Goal: Navigation & Orientation: Find specific page/section

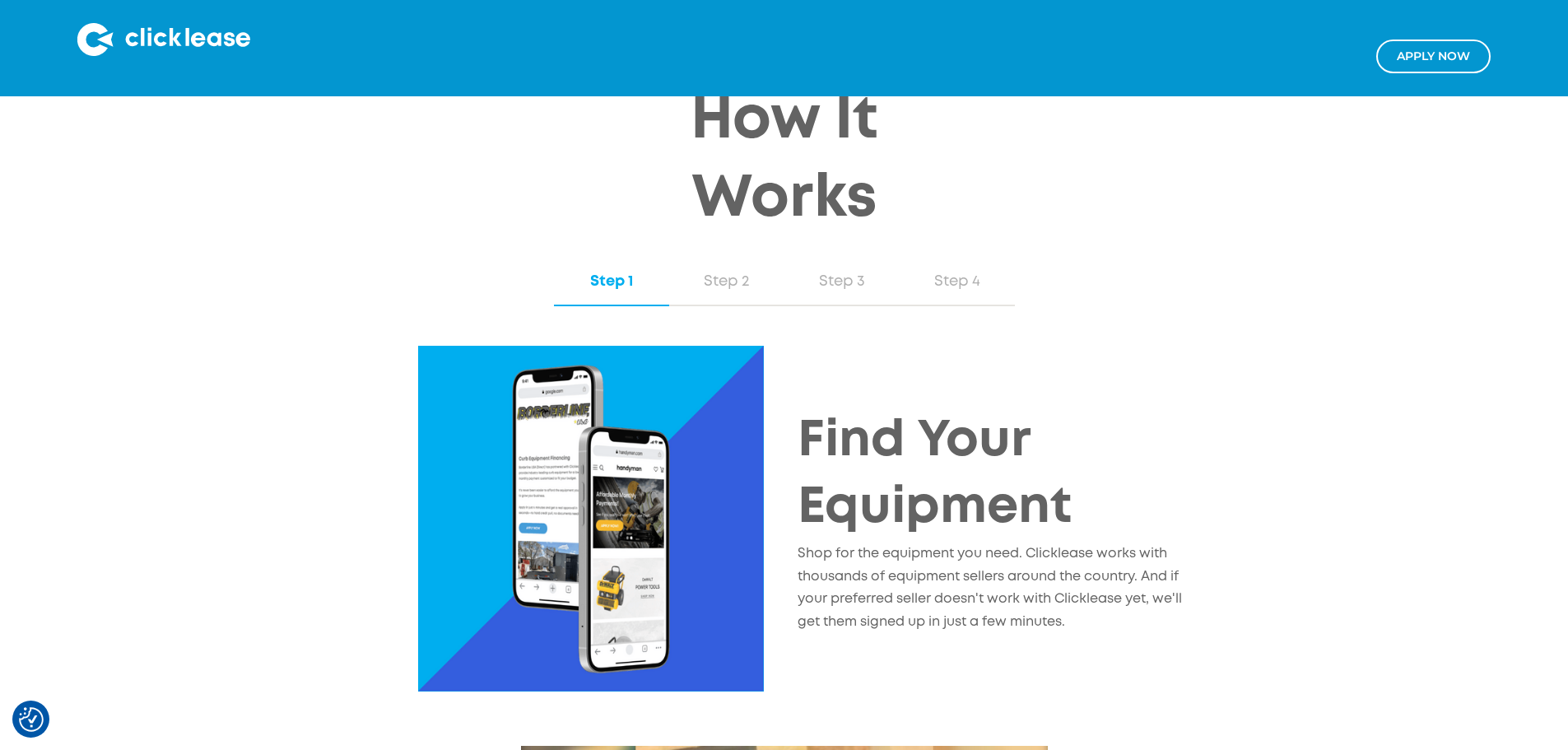
scroll to position [1499, 0]
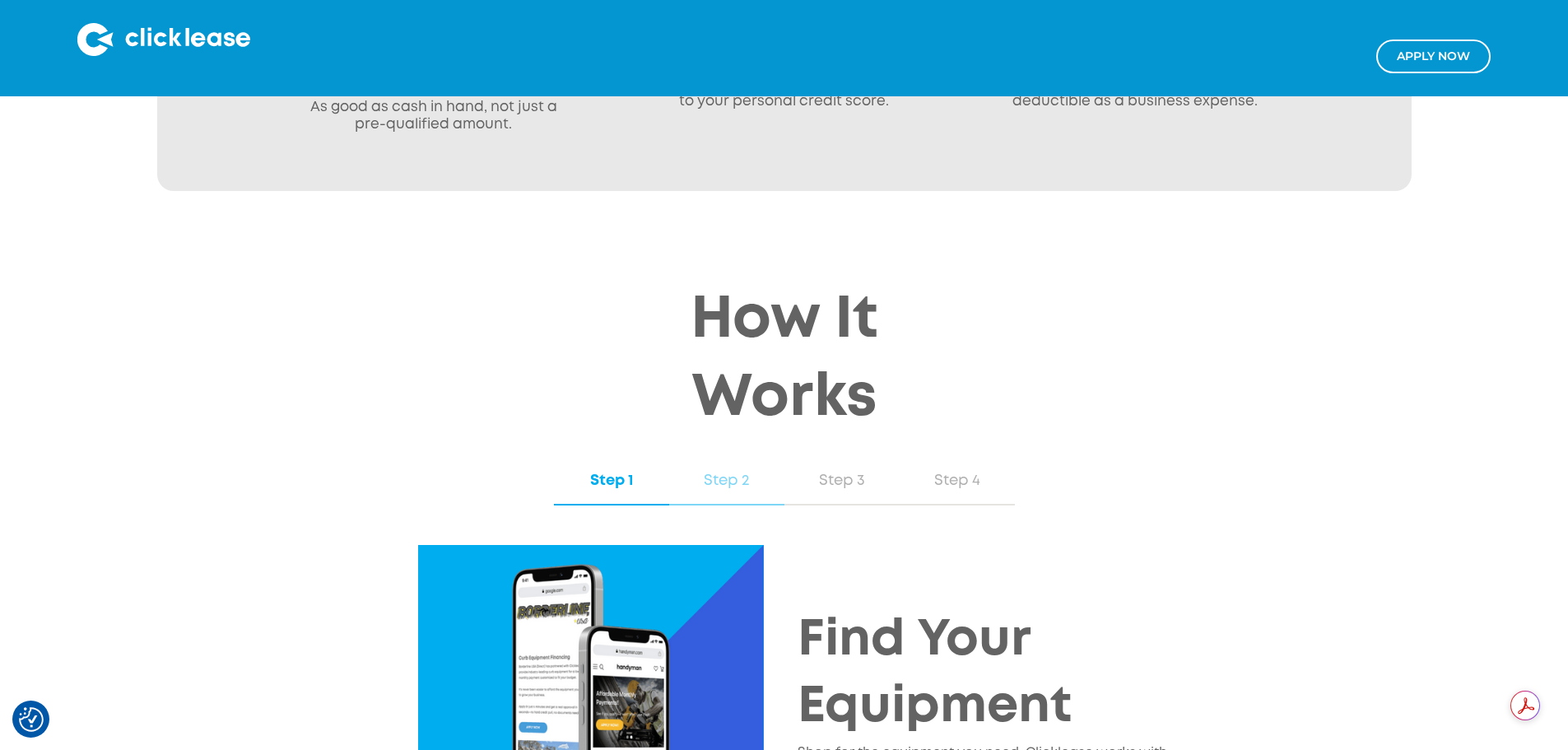
click at [724, 470] on div "Step 2" at bounding box center [726, 480] width 82 height 22
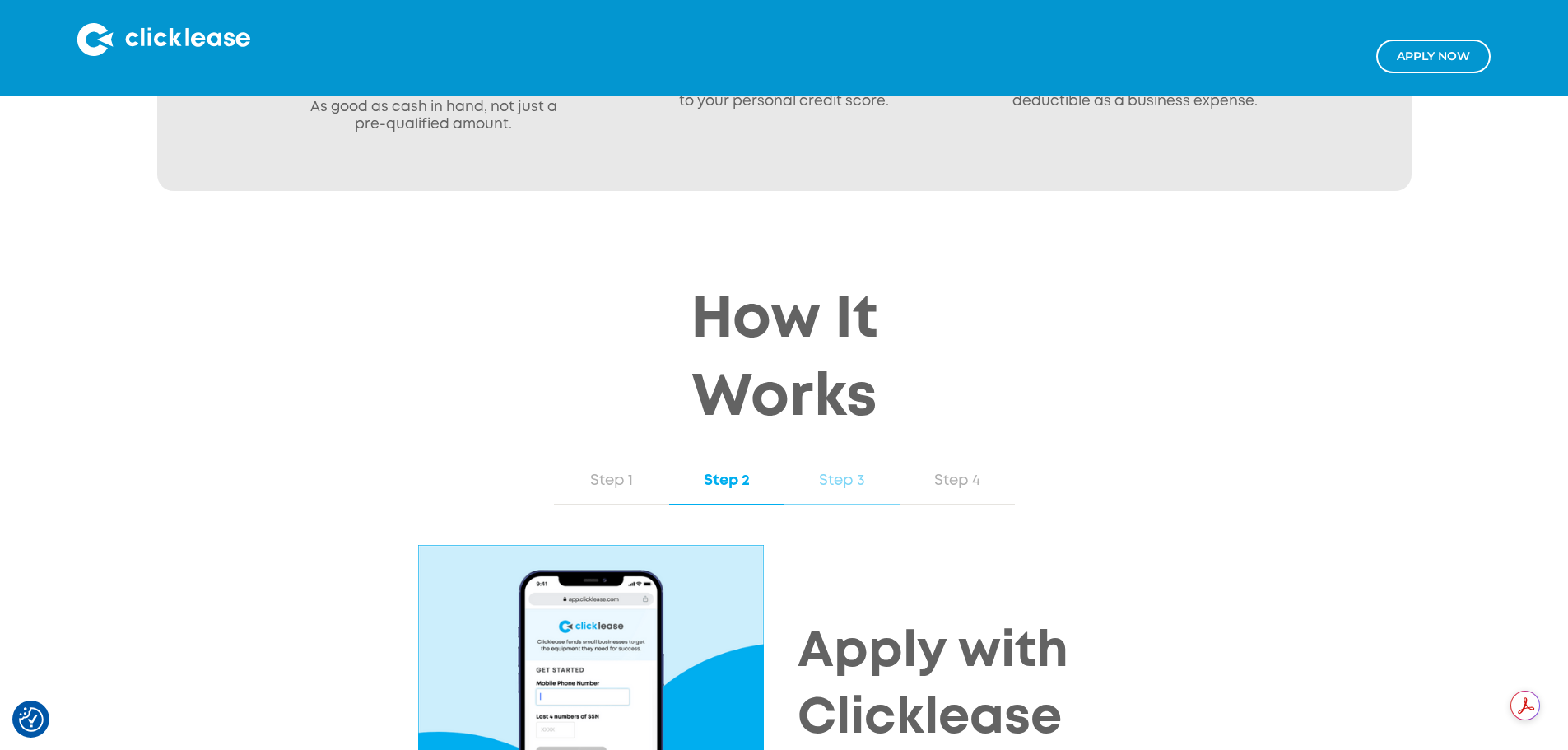
click at [792, 458] on link "Step 3" at bounding box center [842, 481] width 115 height 48
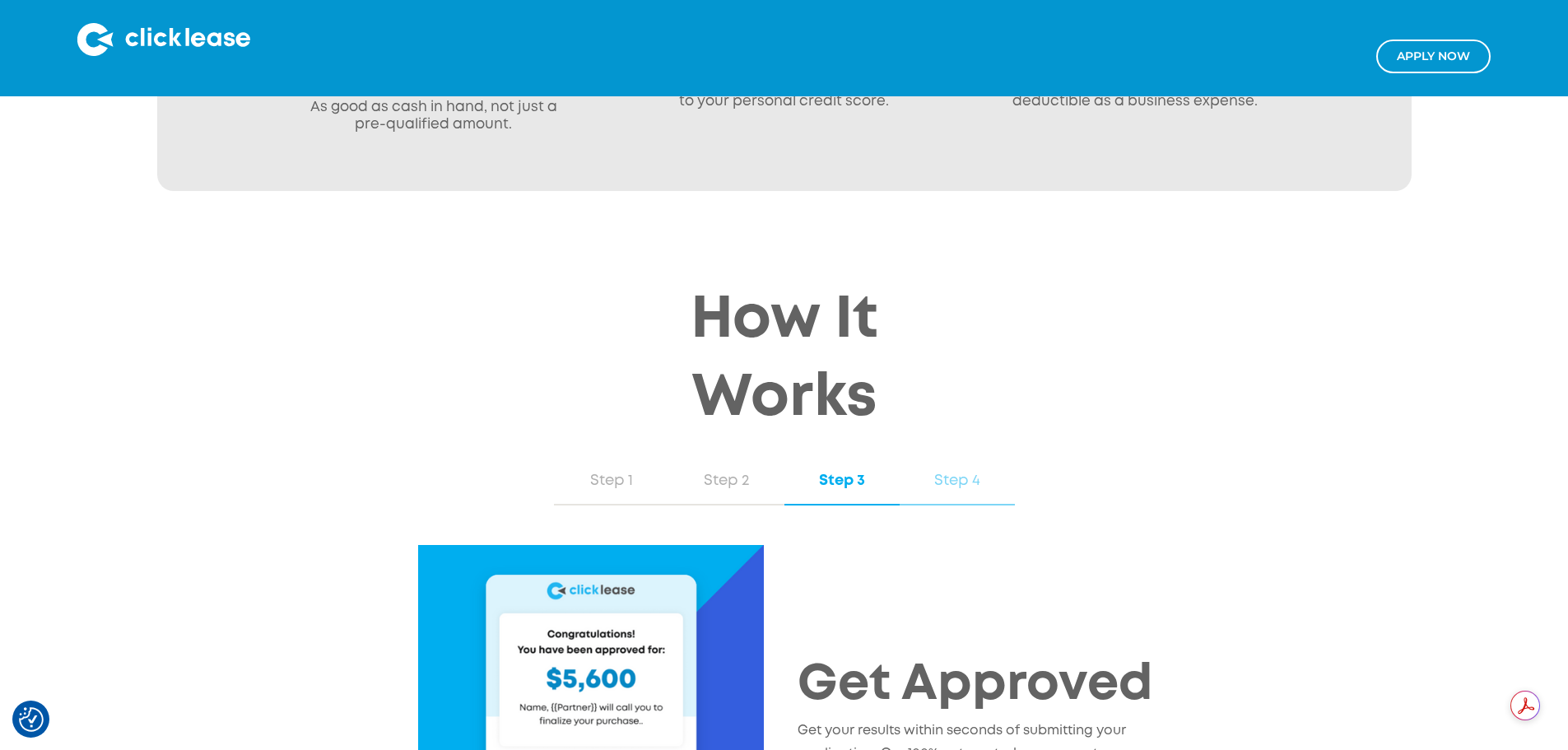
click at [926, 470] on div "Step 4" at bounding box center [956, 480] width 82 height 22
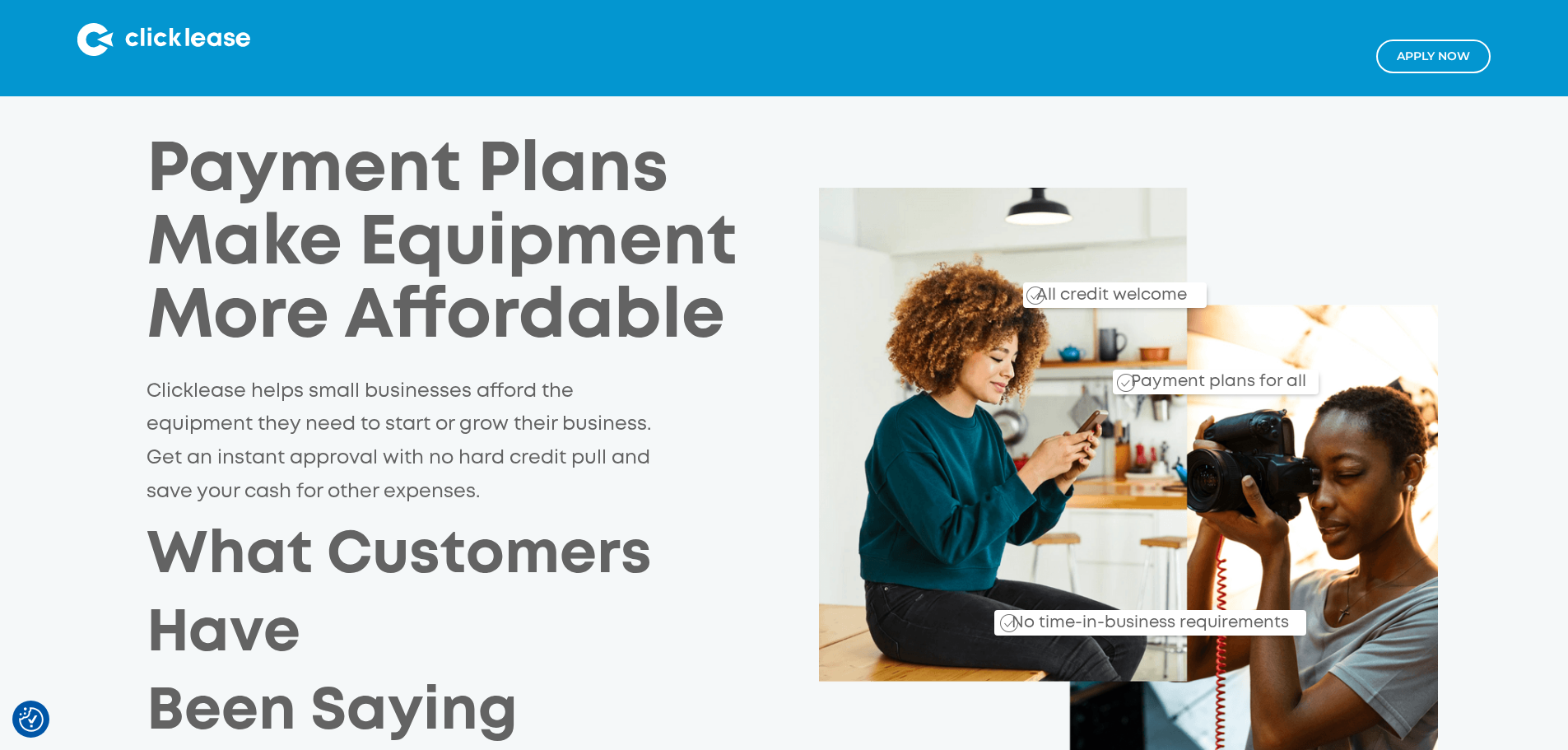
scroll to position [0, 0]
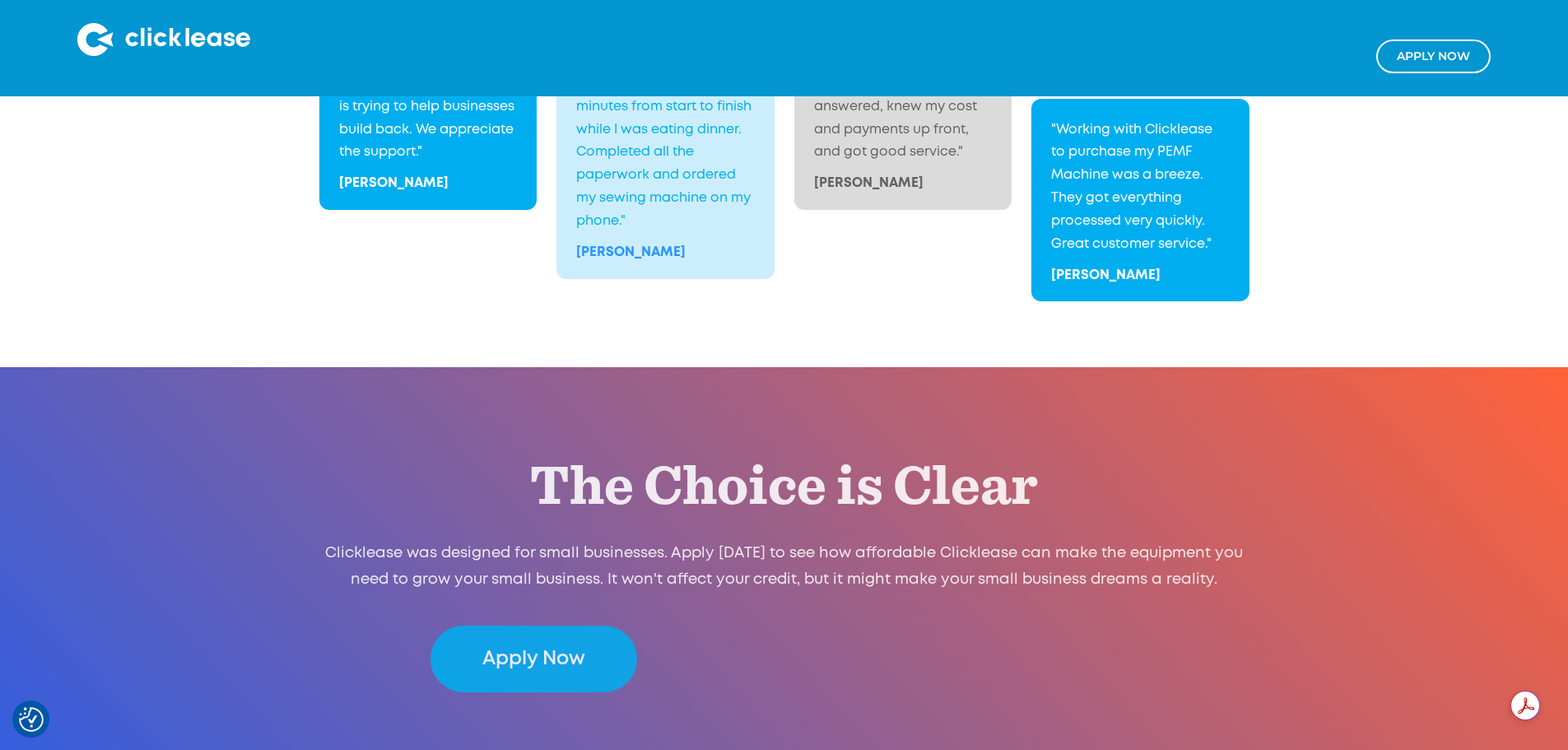
scroll to position [3393, 0]
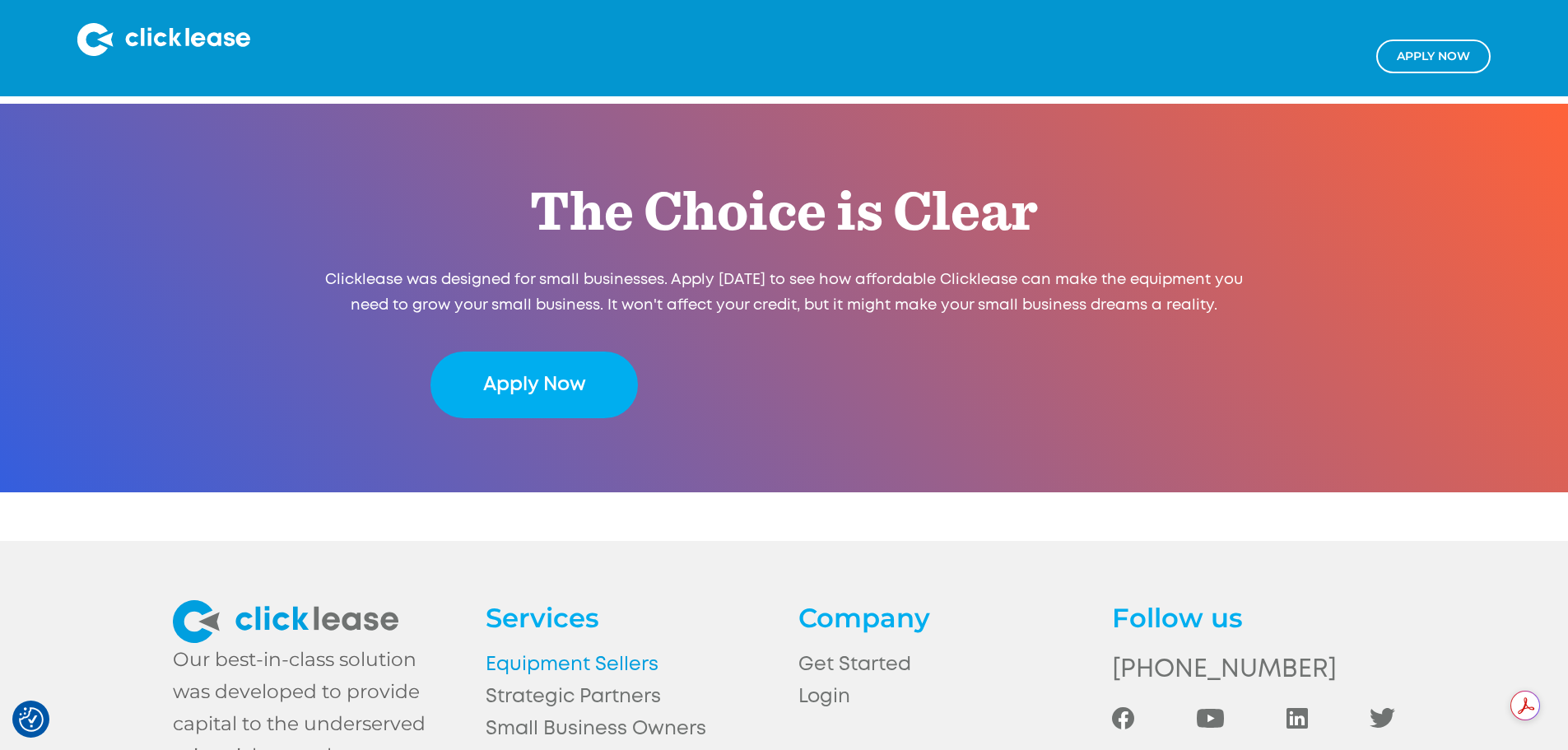
click at [585, 649] on link "Equipment Sellers" at bounding box center [628, 665] width 284 height 32
